Goal: Transaction & Acquisition: Purchase product/service

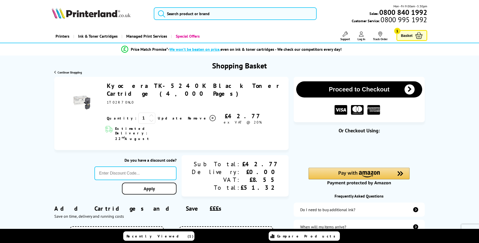
click at [149, 113] on icon at bounding box center [151, 115] width 5 height 5
click at [158, 116] on link "Update" at bounding box center [171, 118] width 26 height 5
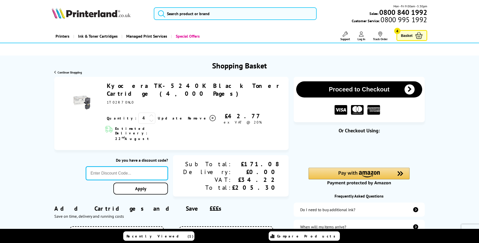
click at [146, 166] on input "text" at bounding box center [127, 173] width 82 height 14
paste input "KYO10"
type input "KYO10"
click at [162, 183] on link "Apply" at bounding box center [140, 189] width 55 height 12
